Goal: Information Seeking & Learning: Check status

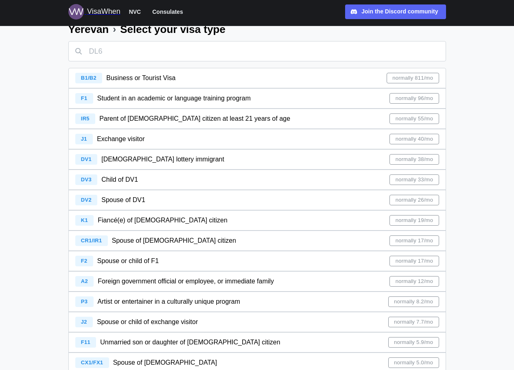
scroll to position [41, 0]
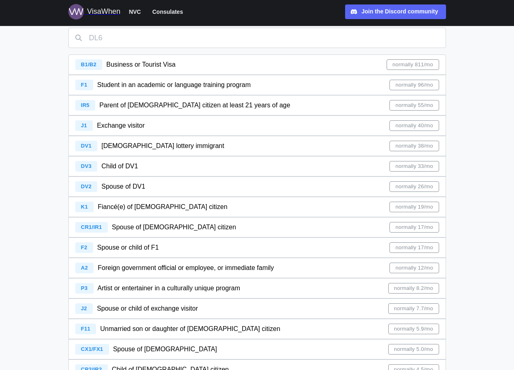
click at [189, 105] on span "Parent of [DEMOGRAPHIC_DATA] citizen at least 21 years of age" at bounding box center [194, 105] width 191 height 7
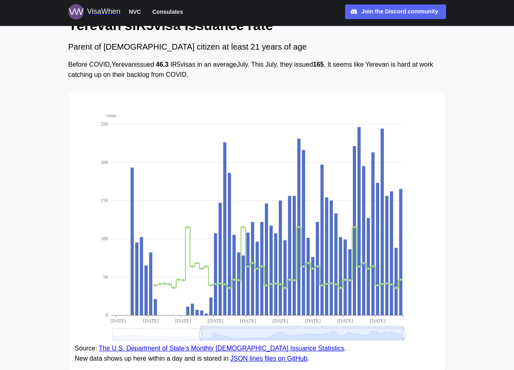
scroll to position [100, 0]
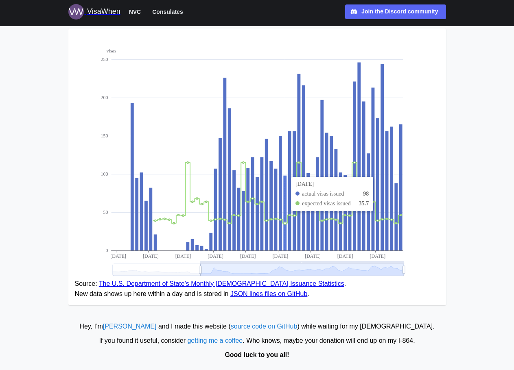
drag, startPoint x: 385, startPoint y: 173, endPoint x: 260, endPoint y: 173, distance: 125.0
click at [261, 173] on icon "visas 0 50 100 150 200 250 [DATE] [DATE] [DATE] [DATE] [DATE] [DATE] [DATE] [DA…" at bounding box center [257, 157] width 365 height 244
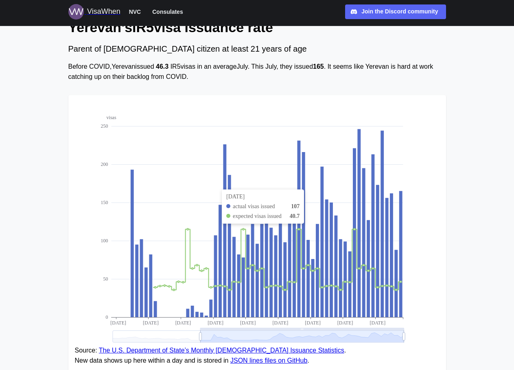
scroll to position [0, 0]
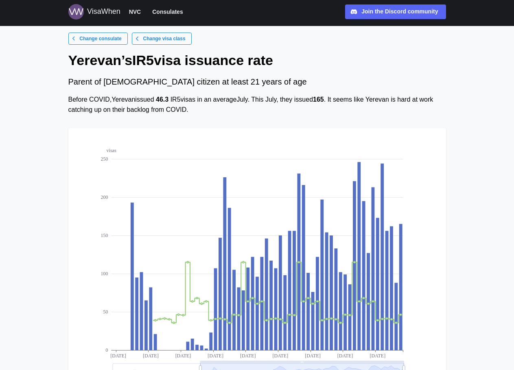
click at [136, 13] on span "NVC" at bounding box center [135, 12] width 12 height 10
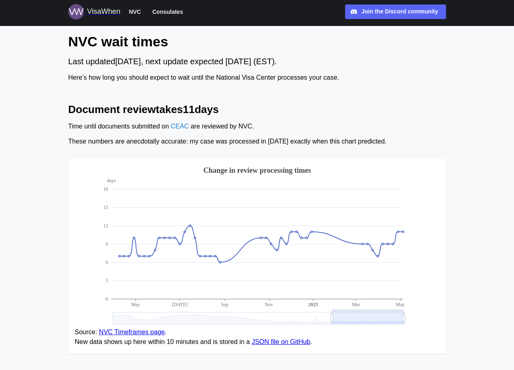
click at [154, 8] on span "Consulates" at bounding box center [167, 12] width 31 height 10
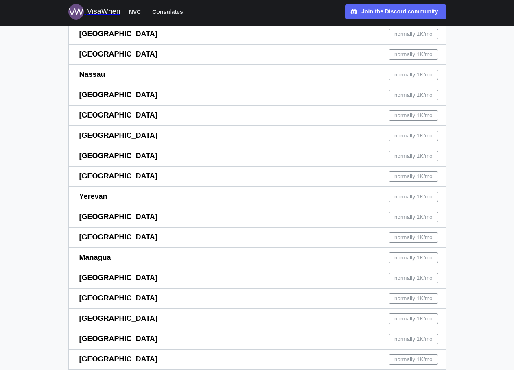
scroll to position [2198, 0]
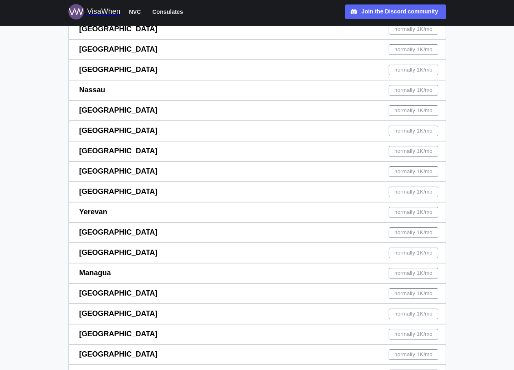
click at [151, 212] on div "Yerevan normally 1K /mo" at bounding box center [258, 213] width 359 height 20
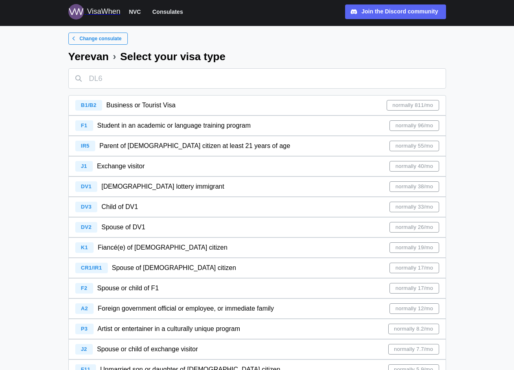
click at [162, 142] on span "Parent of [DEMOGRAPHIC_DATA] citizen at least 21 years of age" at bounding box center [194, 145] width 191 height 7
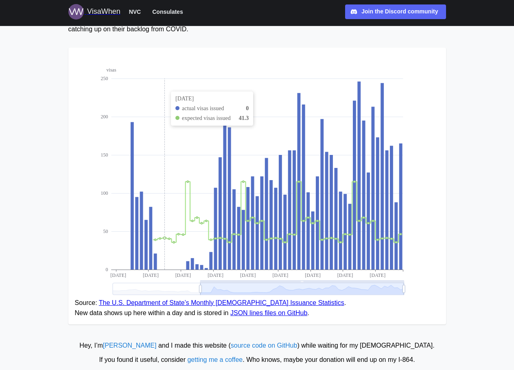
scroll to position [100, 0]
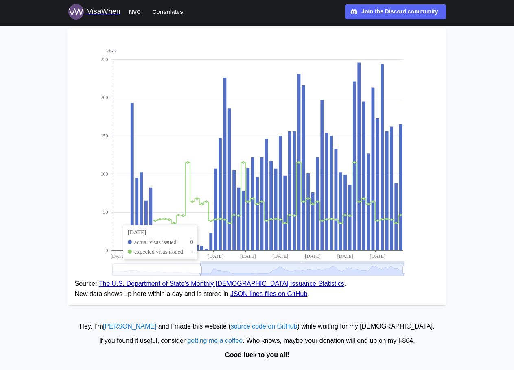
drag, startPoint x: 149, startPoint y: 215, endPoint x: 180, endPoint y: 237, distance: 38.5
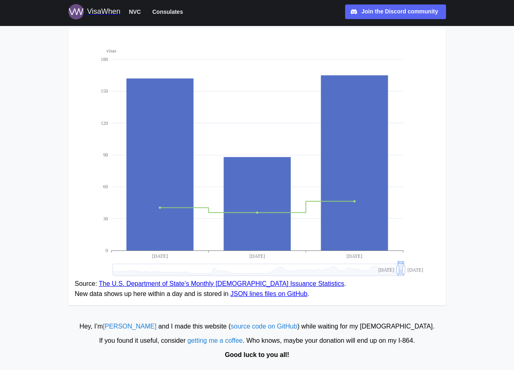
drag, startPoint x: 201, startPoint y: 268, endPoint x: 399, endPoint y: 272, distance: 197.5
click at [290, 283] on link "The U.S. Department of State’s Monthly [DEMOGRAPHIC_DATA] Issuance Statistics" at bounding box center [221, 284] width 245 height 7
